Goal: Browse casually: Explore the website without a specific task or goal

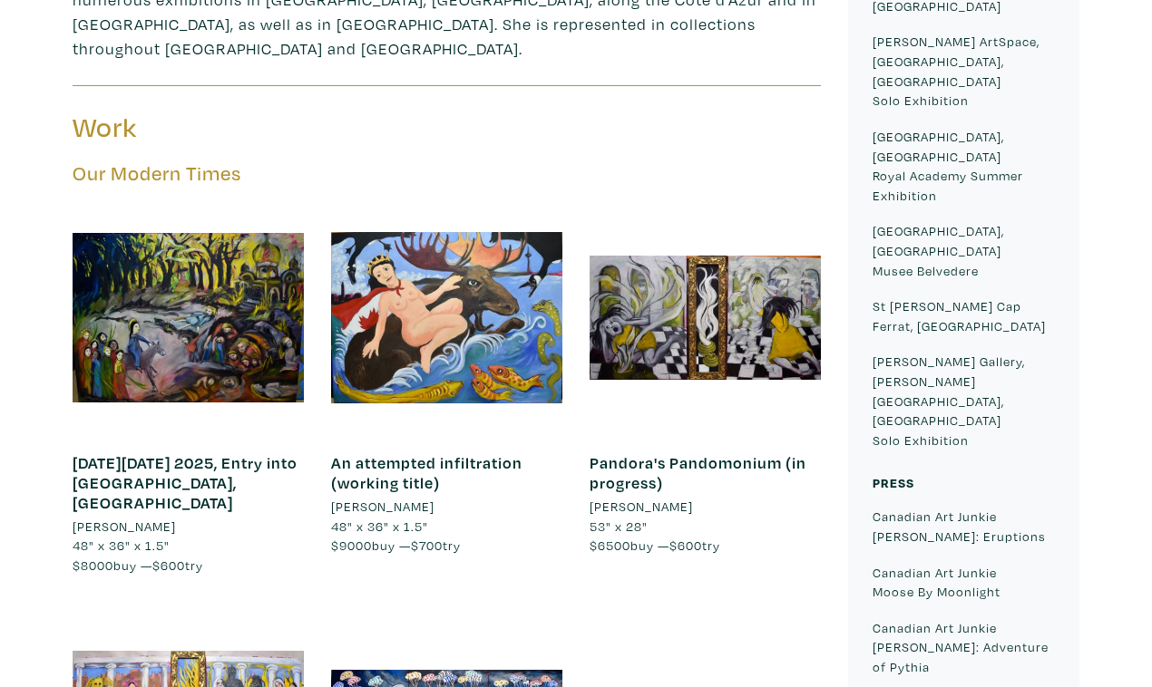
scroll to position [952, 0]
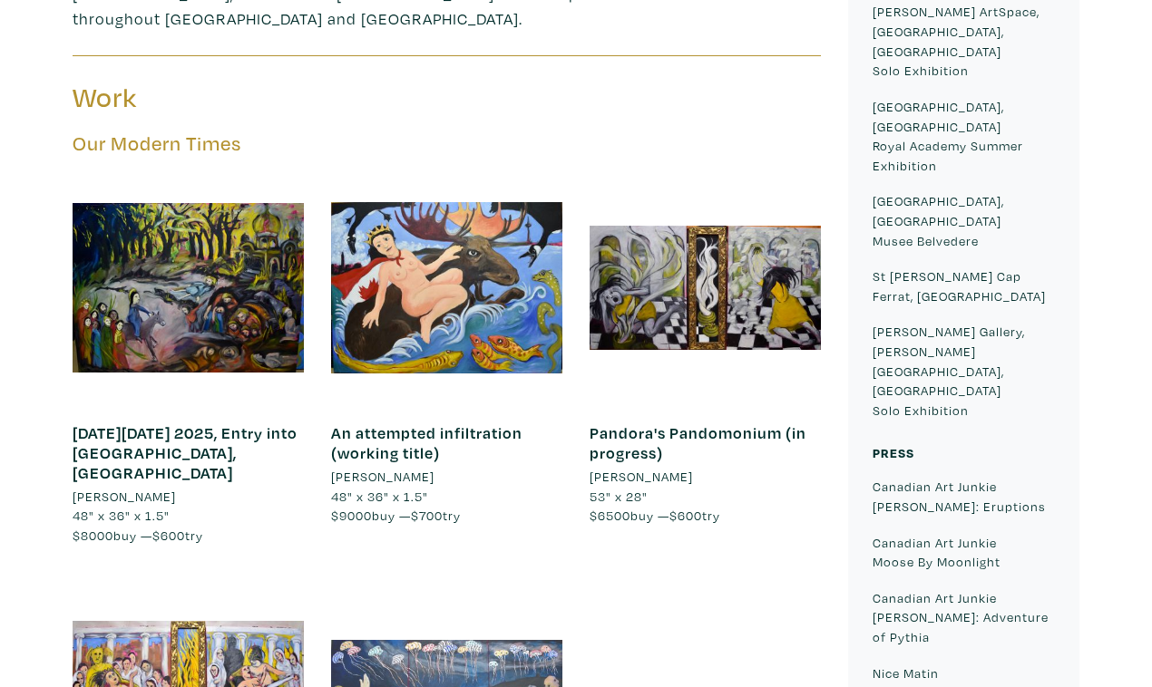
click at [518, 582] on div at bounding box center [446, 697] width 231 height 231
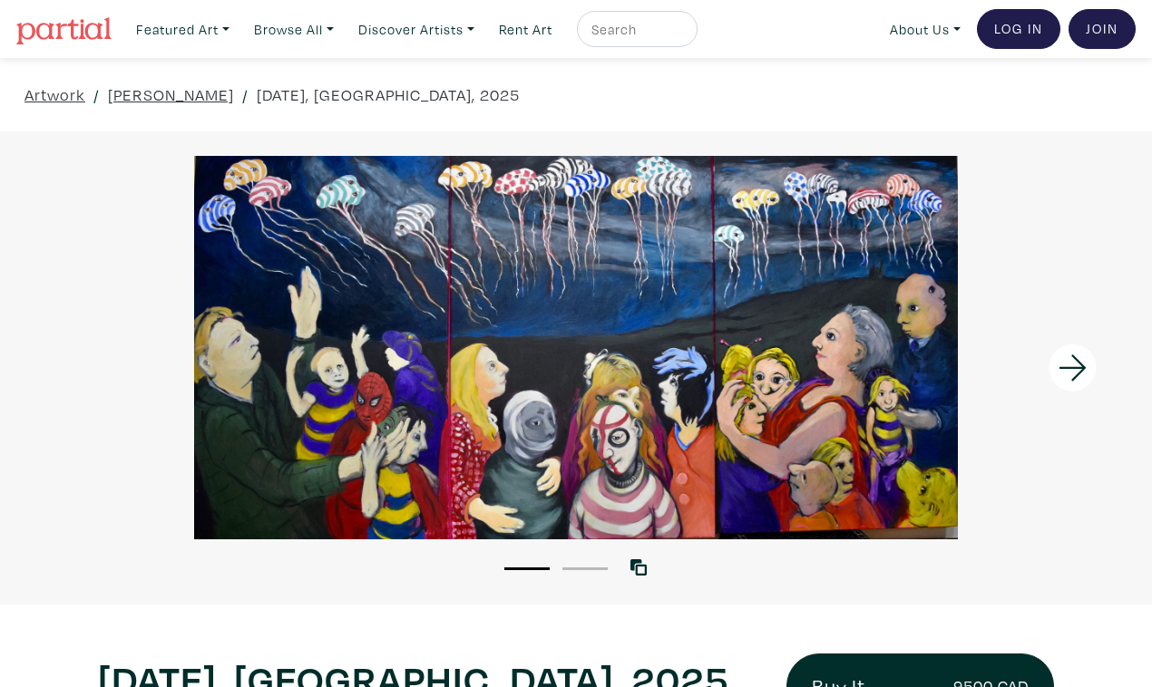
click at [842, 318] on div at bounding box center [576, 348] width 1152 height 384
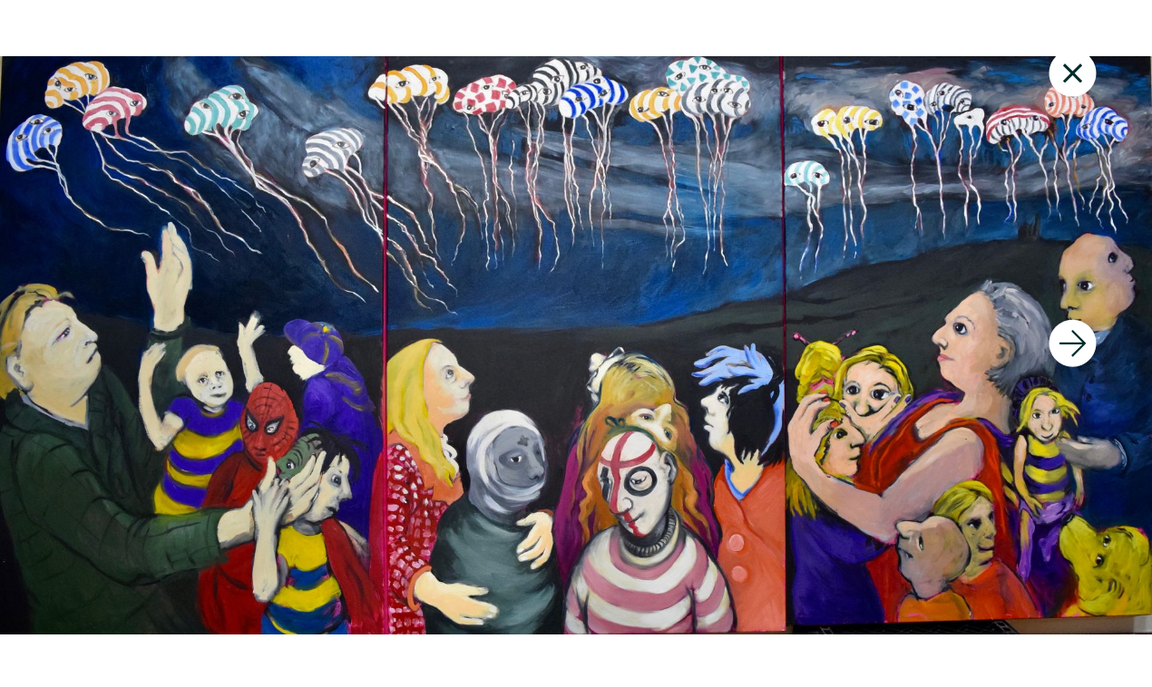
click at [1084, 339] on icon at bounding box center [1073, 343] width 62 height 49
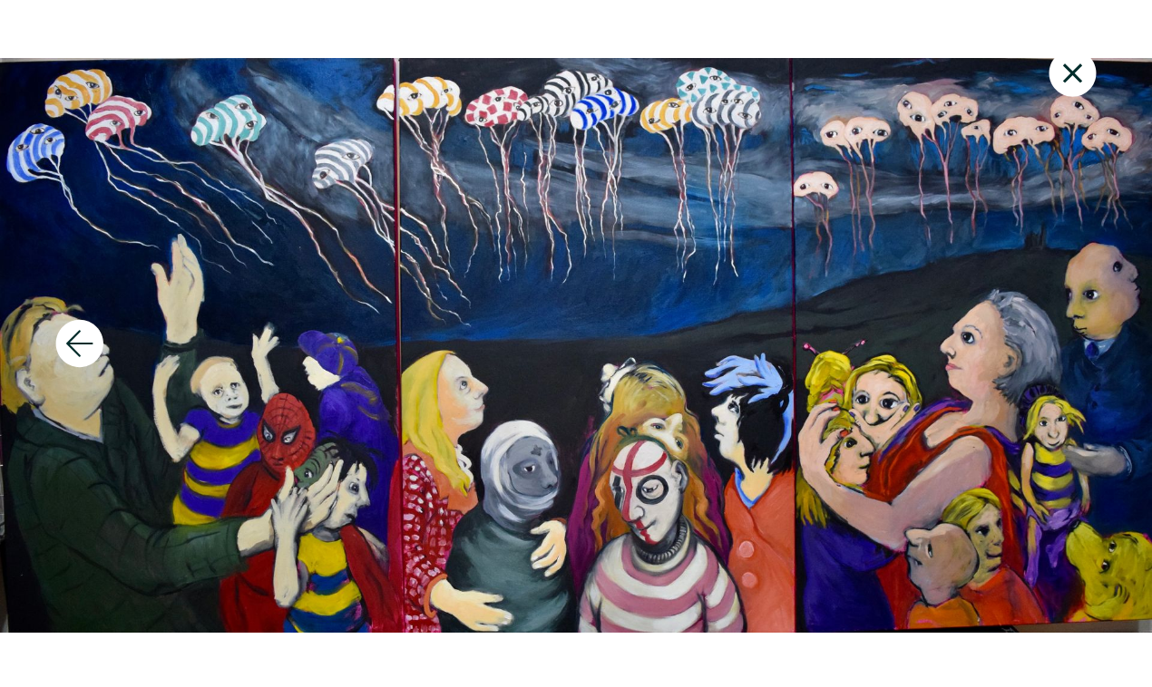
click at [1081, 61] on icon at bounding box center [1073, 73] width 62 height 49
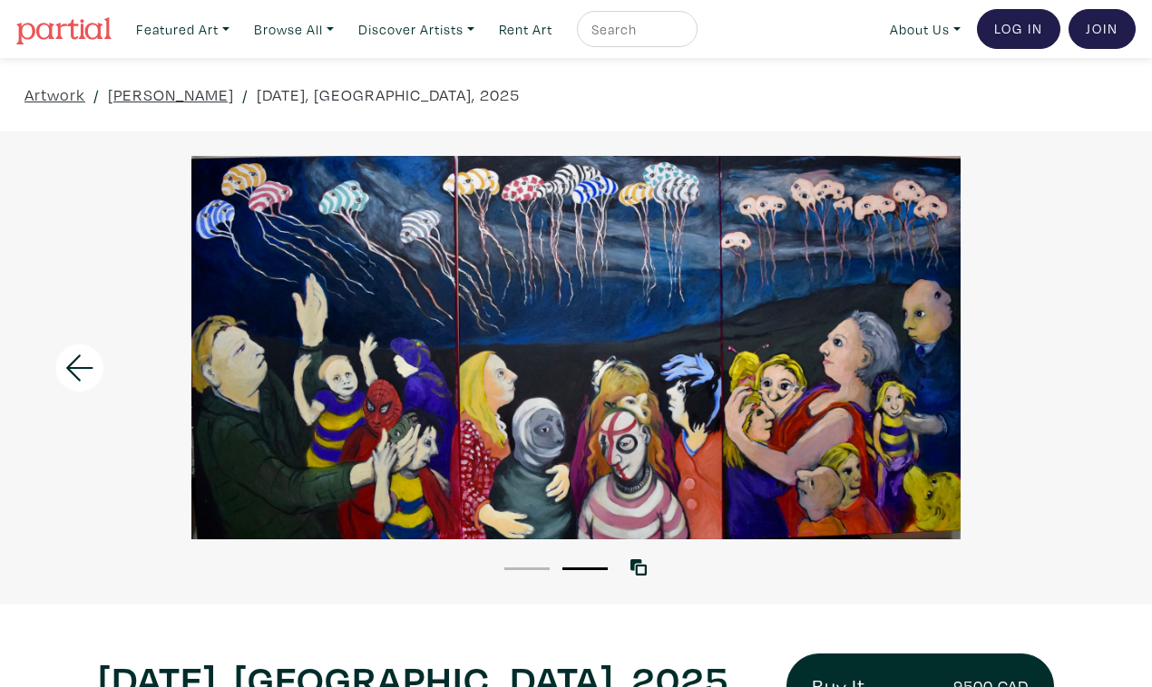
click at [518, 559] on li "1" at bounding box center [526, 568] width 45 height 18
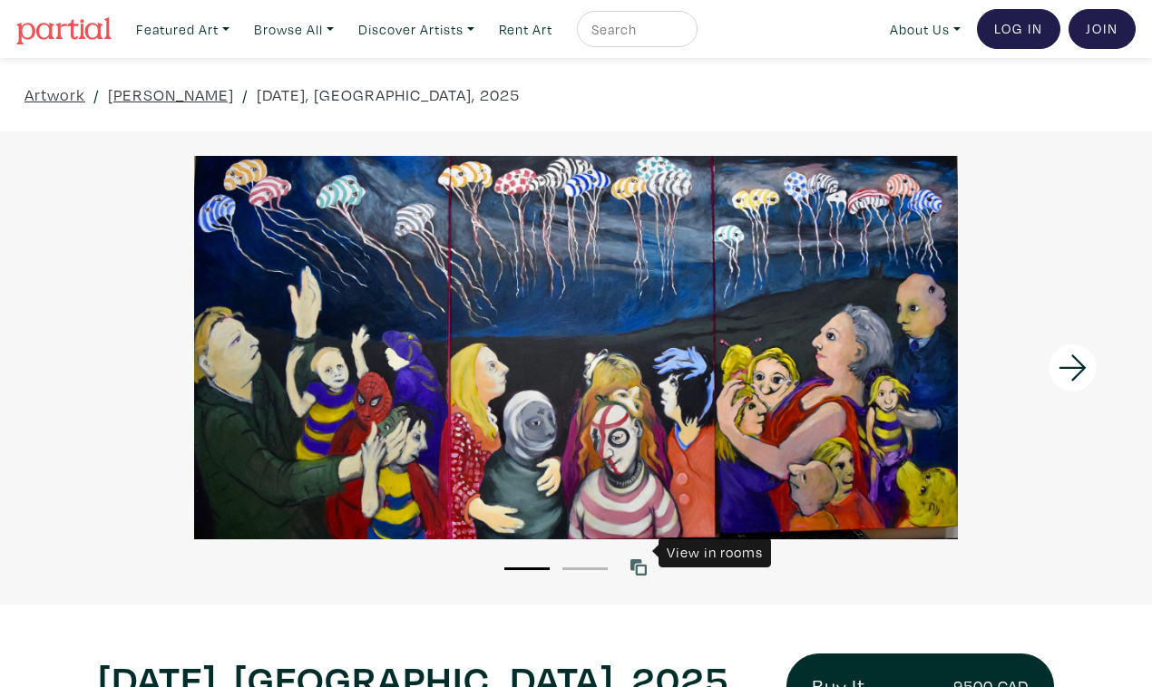
click at [637, 559] on icon at bounding box center [638, 567] width 16 height 16
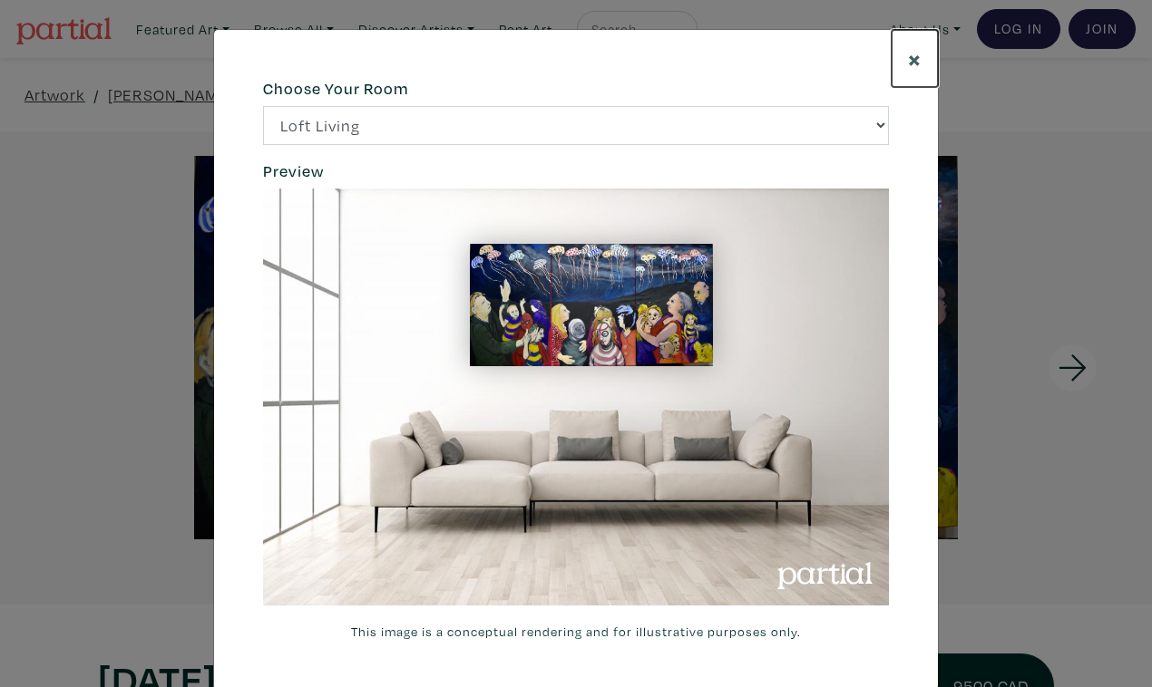
click at [918, 48] on span "×" at bounding box center [915, 59] width 14 height 32
